Goal: Task Accomplishment & Management: Use online tool/utility

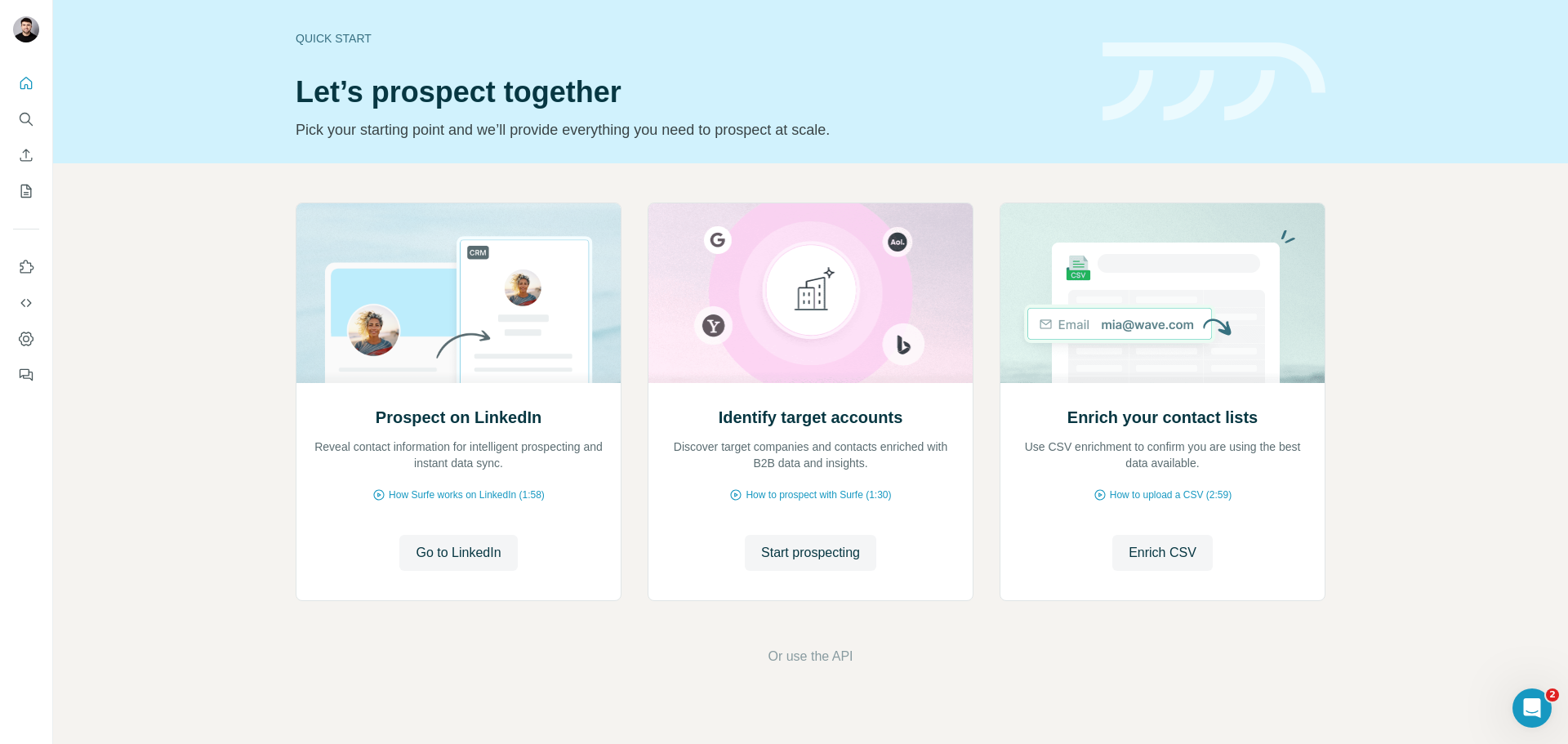
click at [30, 168] on nav at bounding box center [26, 137] width 26 height 137
click at [26, 162] on icon "Enrich CSV" at bounding box center [26, 155] width 16 height 16
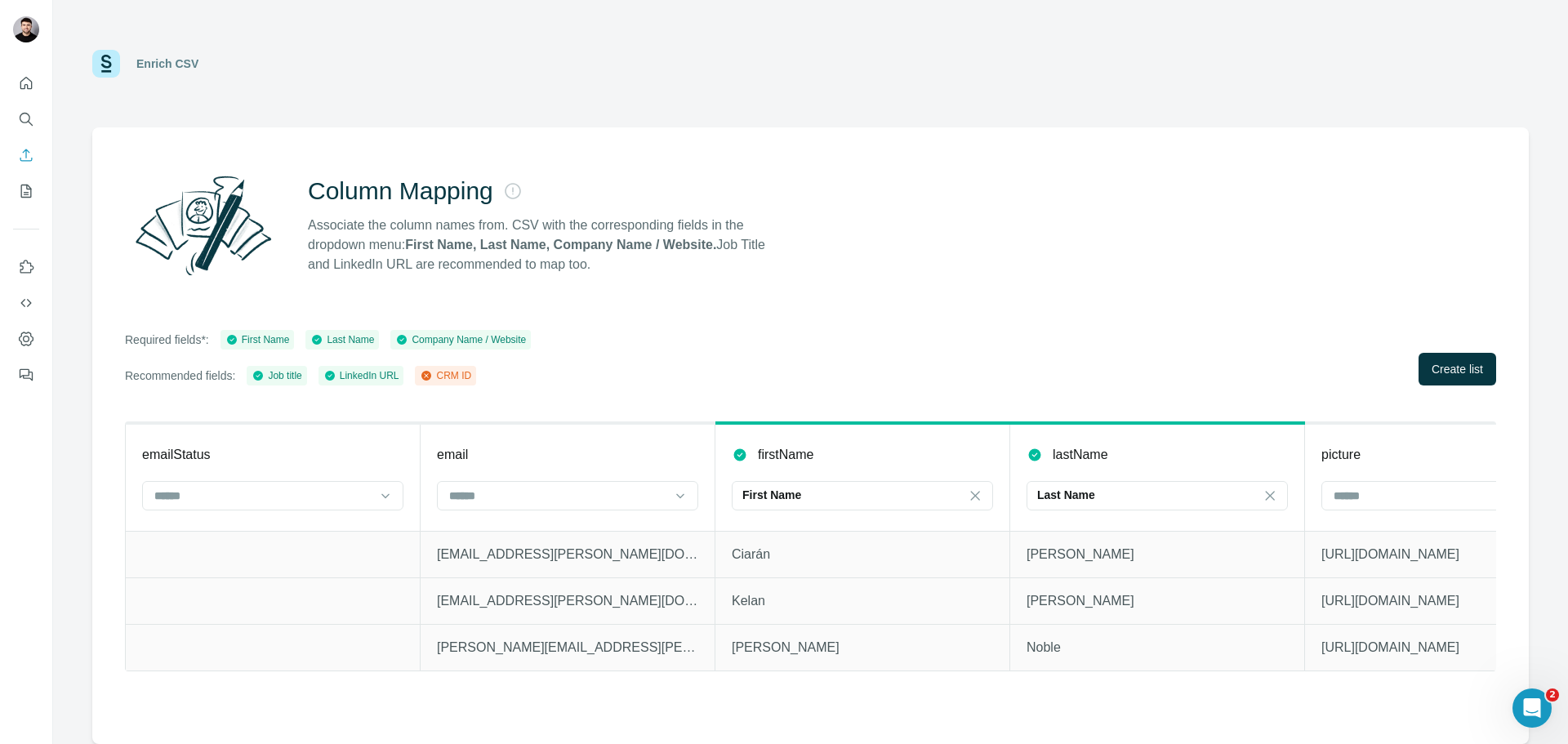
click at [1433, 393] on div "Column Mapping Associate the column names from. CSV with the corresponding fiel…" at bounding box center [810, 436] width 1436 height 617
click at [1455, 378] on button "Create list" at bounding box center [1456, 369] width 78 height 32
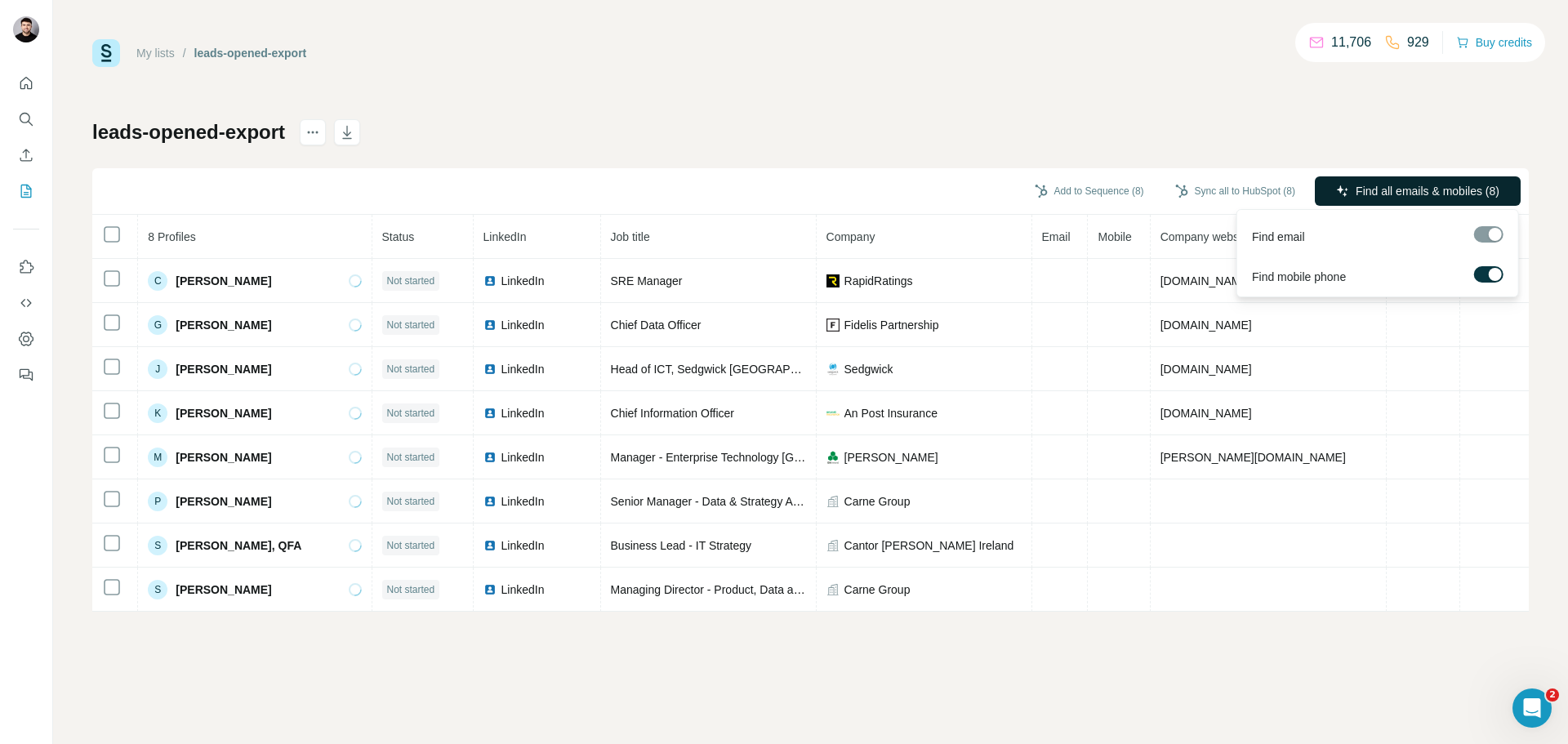
click at [1437, 198] on span "Find all emails & mobiles (8)" at bounding box center [1427, 191] width 144 height 16
